Goal: Information Seeking & Learning: Find specific fact

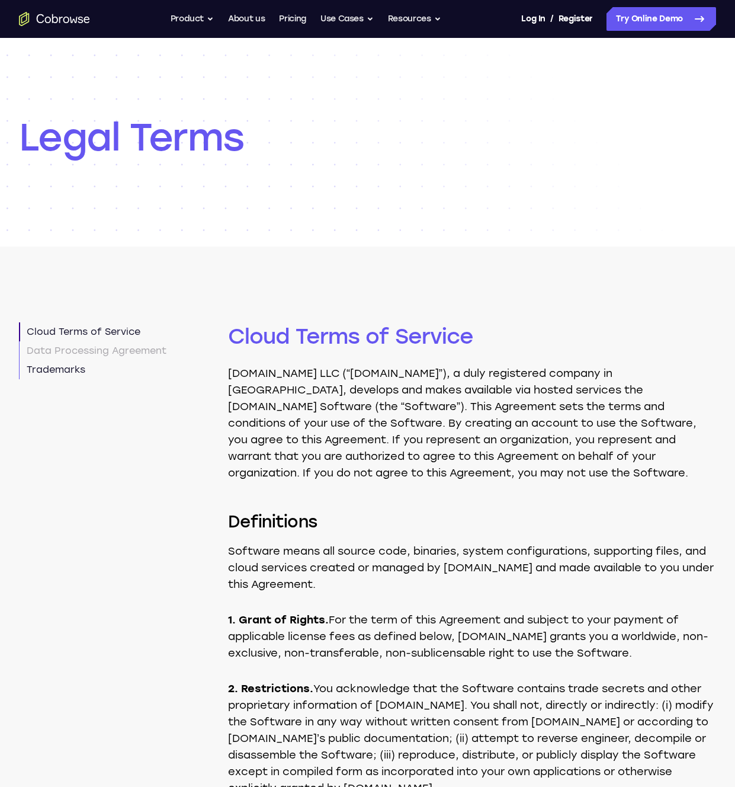
click at [108, 354] on link "Data Processing Agreement" at bounding box center [93, 350] width 148 height 19
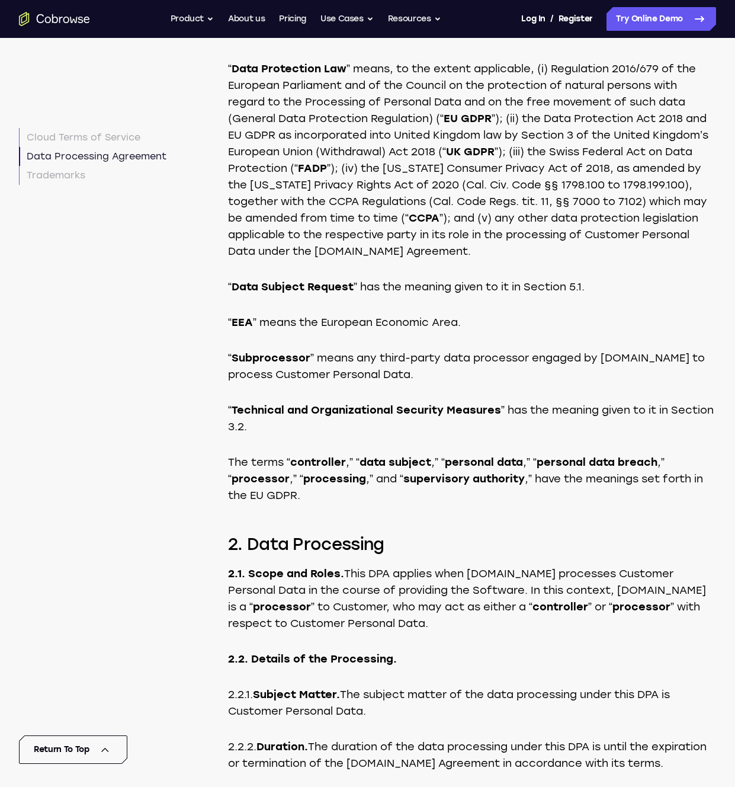
scroll to position [4836, 0]
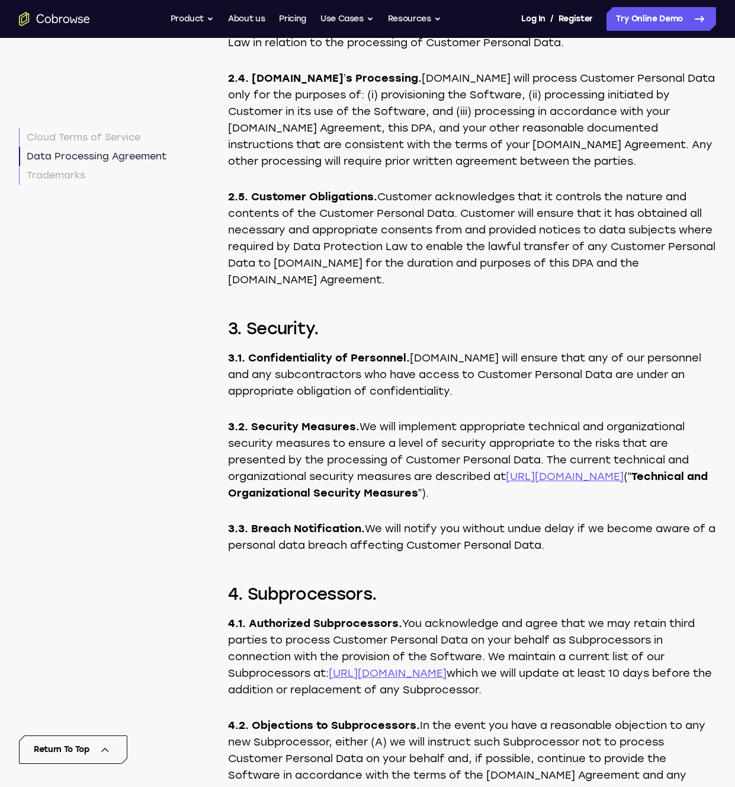
click at [271, 420] on strong "3.2. Security Measures." at bounding box center [294, 426] width 132 height 13
drag, startPoint x: 255, startPoint y: 392, endPoint x: 252, endPoint y: 382, distance: 10.5
click at [255, 420] on strong "3.2. Security Measures." at bounding box center [294, 426] width 132 height 13
drag, startPoint x: 231, startPoint y: 392, endPoint x: 360, endPoint y: 395, distance: 128.6
click at [350, 420] on strong "3.2. Security Measures." at bounding box center [294, 426] width 132 height 13
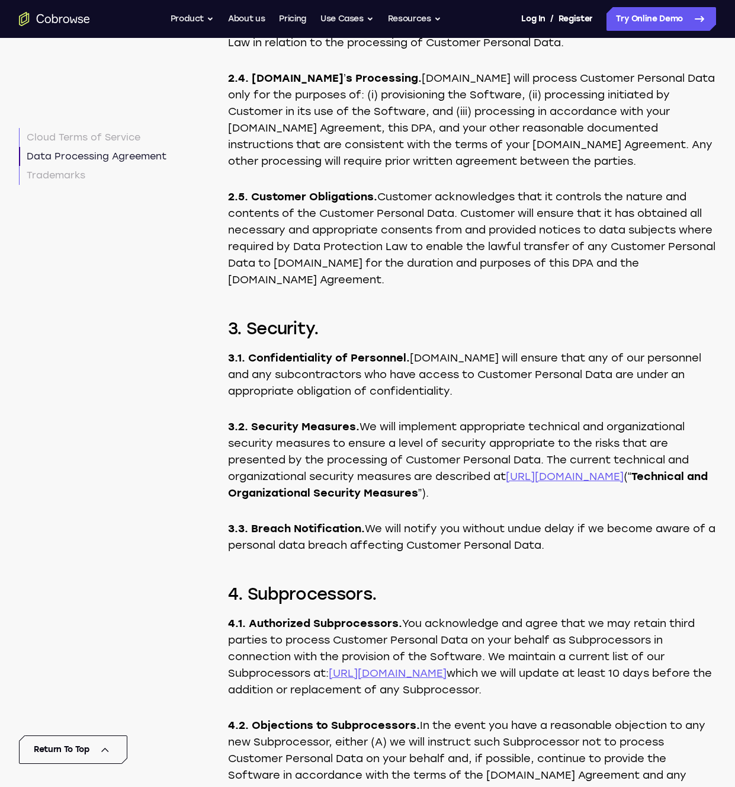
drag, startPoint x: 377, startPoint y: 392, endPoint x: 425, endPoint y: 393, distance: 47.4
click at [378, 418] on p "3.2. Security Measures. We will implement appropriate technical and organizatio…" at bounding box center [472, 459] width 488 height 83
click at [425, 418] on p "3.2. Security Measures. We will implement appropriate technical and organizatio…" at bounding box center [472, 459] width 488 height 83
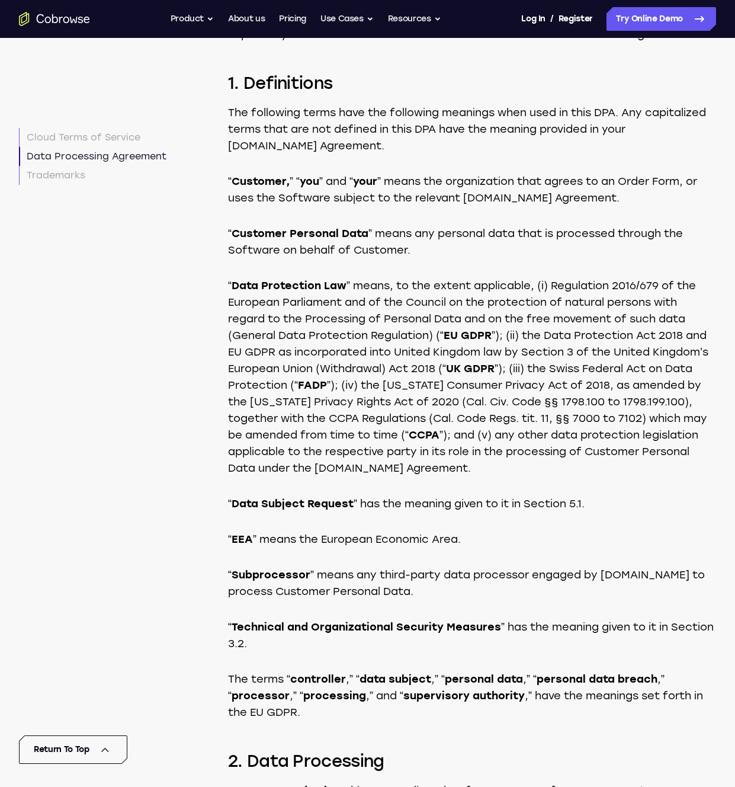
scroll to position [3642, 0]
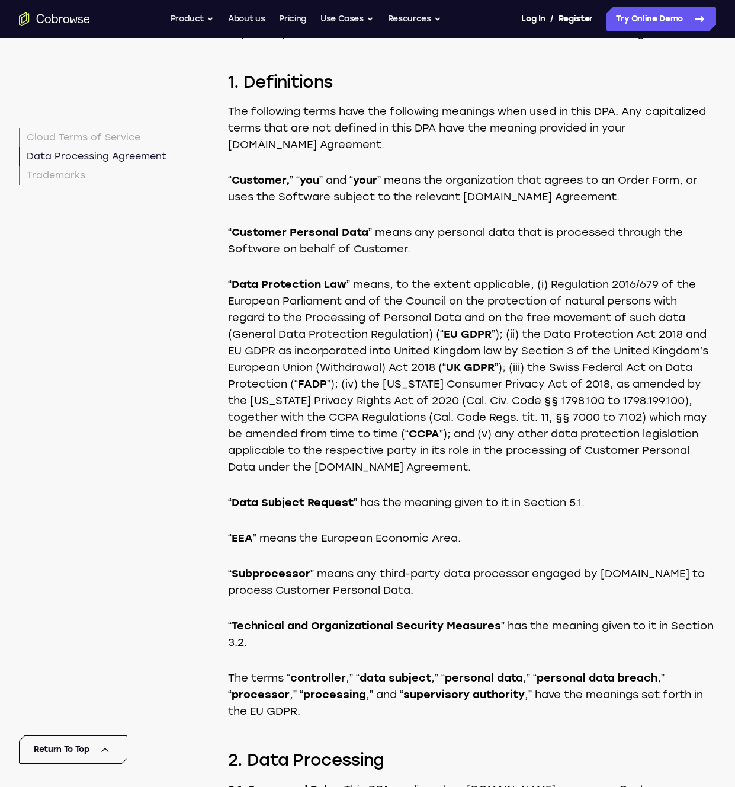
click at [364, 617] on p "“ Technical and Organizational Security Measures ” has the meaning given to it …" at bounding box center [472, 633] width 488 height 33
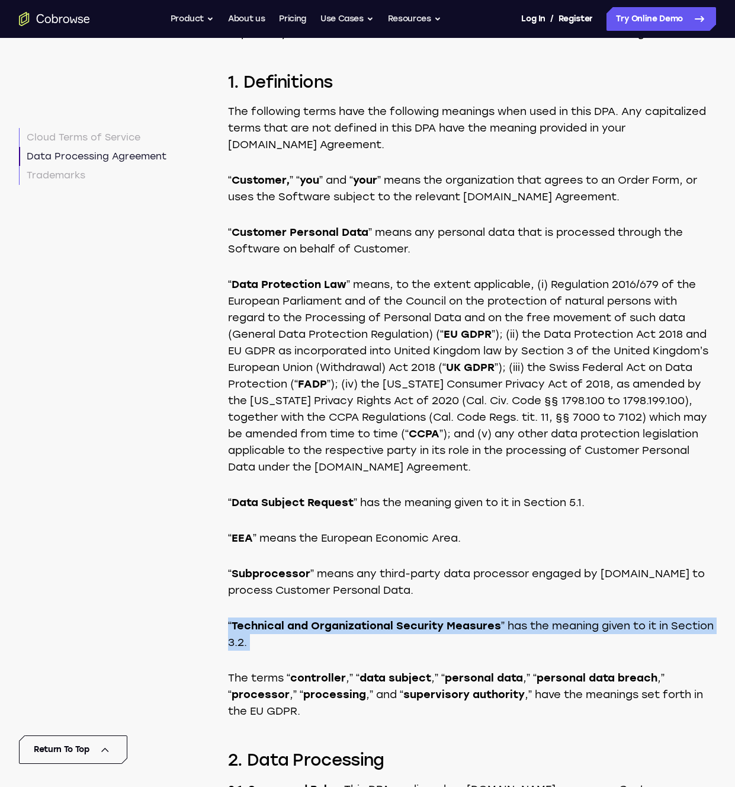
click at [364, 617] on p "“ Technical and Organizational Security Measures ” has the meaning given to it …" at bounding box center [472, 633] width 488 height 33
drag, startPoint x: 245, startPoint y: 609, endPoint x: 229, endPoint y: 609, distance: 15.4
click at [244, 619] on strong "Technical and Organizational Security Measures" at bounding box center [367, 625] width 270 height 13
drag, startPoint x: 227, startPoint y: 608, endPoint x: 330, endPoint y: 591, distance: 104.5
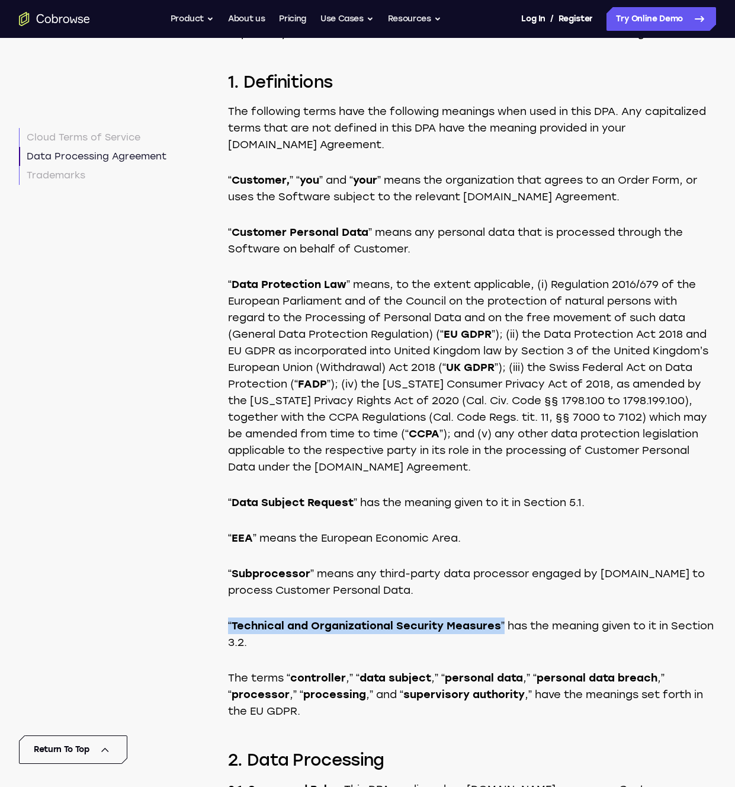
copy p "“ Technical and Organizational Security Measures ”"
drag, startPoint x: 158, startPoint y: 486, endPoint x: 174, endPoint y: 530, distance: 46.7
